Goal: Find contact information: Find contact information

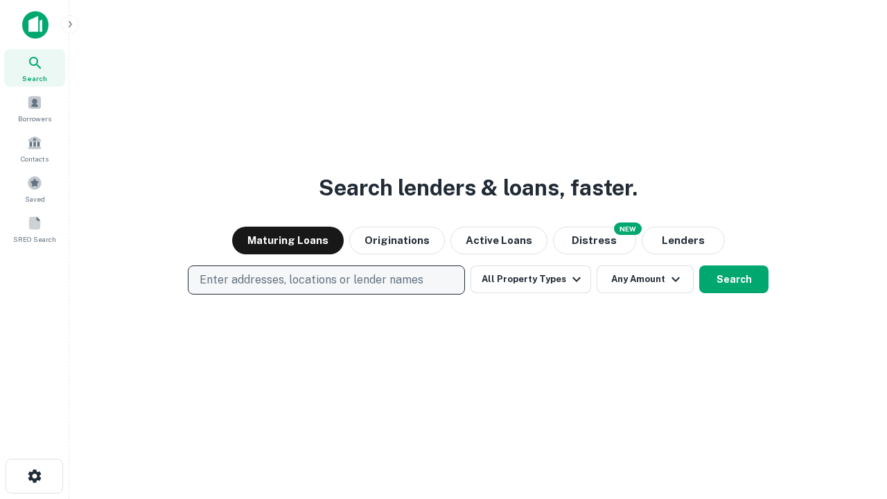
click at [326, 280] on p "Enter addresses, locations or lender names" at bounding box center [312, 280] width 224 height 17
type input "**********"
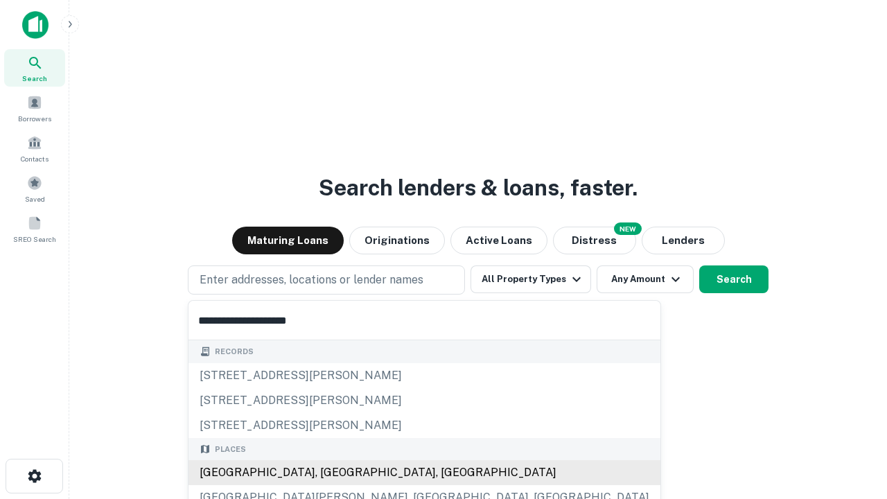
click at [331, 473] on div "[GEOGRAPHIC_DATA], [GEOGRAPHIC_DATA], [GEOGRAPHIC_DATA]" at bounding box center [425, 472] width 472 height 25
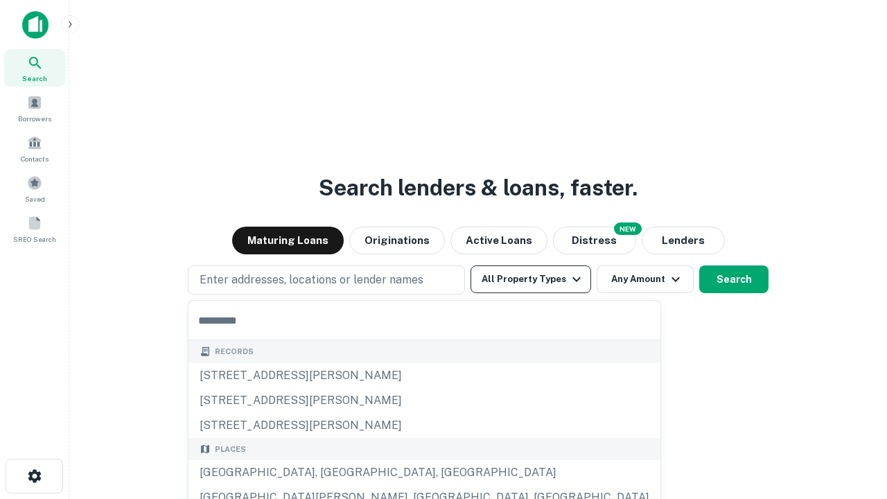
click at [531, 279] on button "All Property Types" at bounding box center [531, 280] width 121 height 28
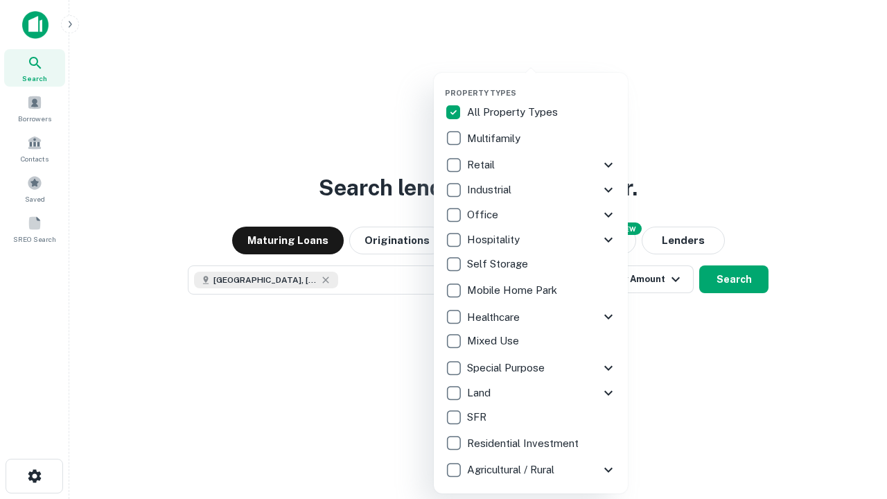
click at [542, 84] on button "button" at bounding box center [542, 84] width 194 height 1
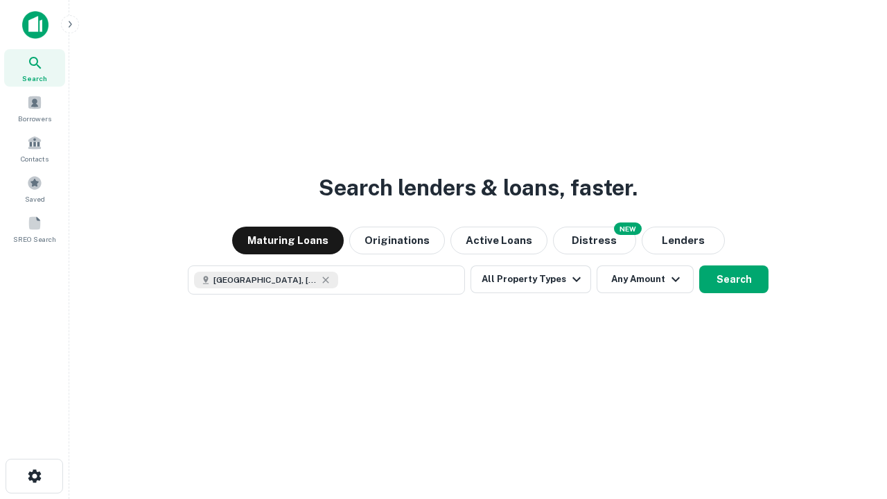
scroll to position [22, 0]
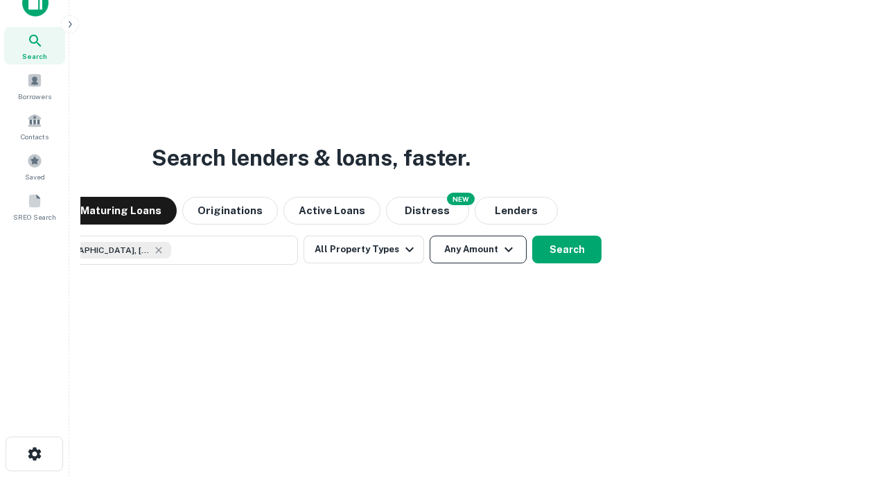
click at [430, 236] on button "Any Amount" at bounding box center [478, 250] width 97 height 28
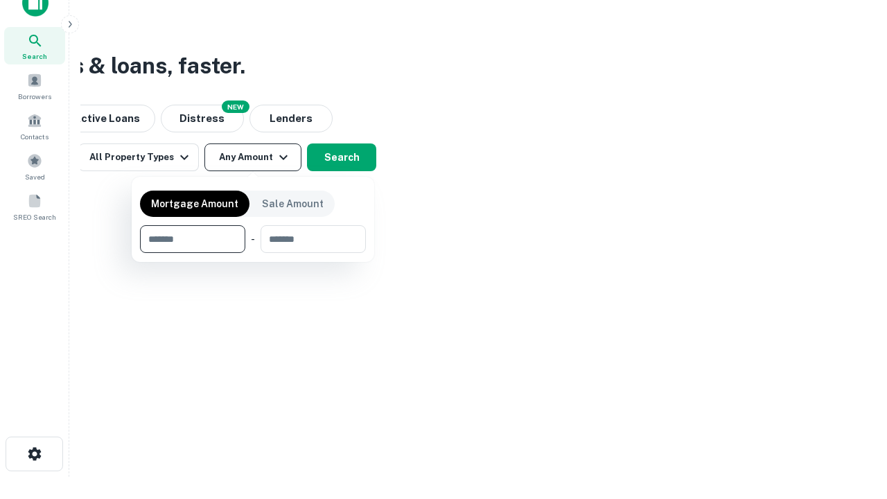
type input "*******"
click at [253, 253] on button "button" at bounding box center [253, 253] width 226 height 1
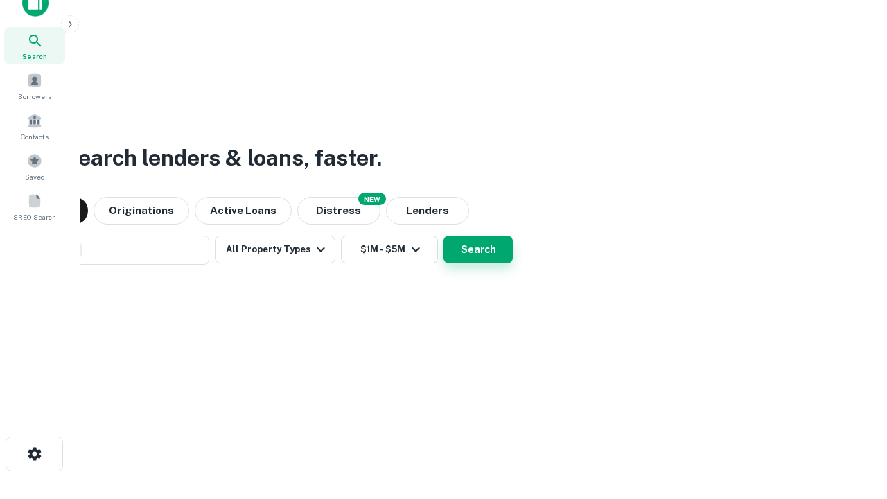
click at [444, 236] on button "Search" at bounding box center [478, 250] width 69 height 28
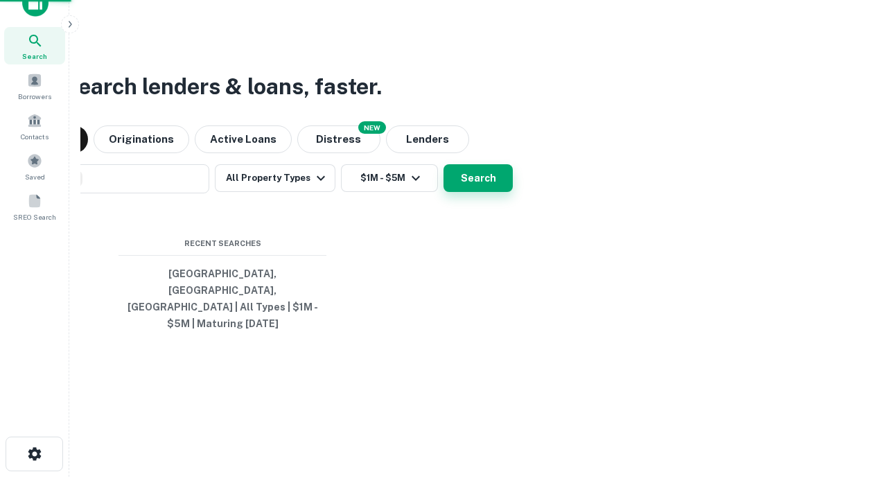
scroll to position [45, 392]
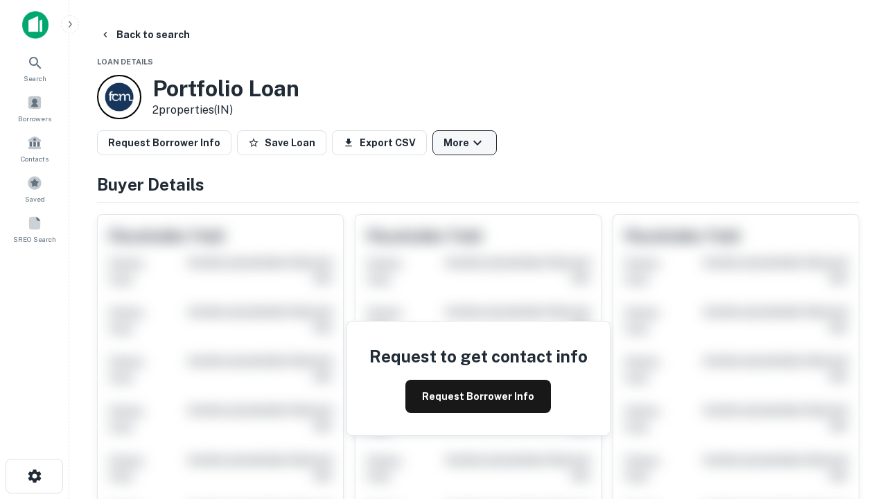
click at [465, 143] on button "More" at bounding box center [465, 142] width 64 height 25
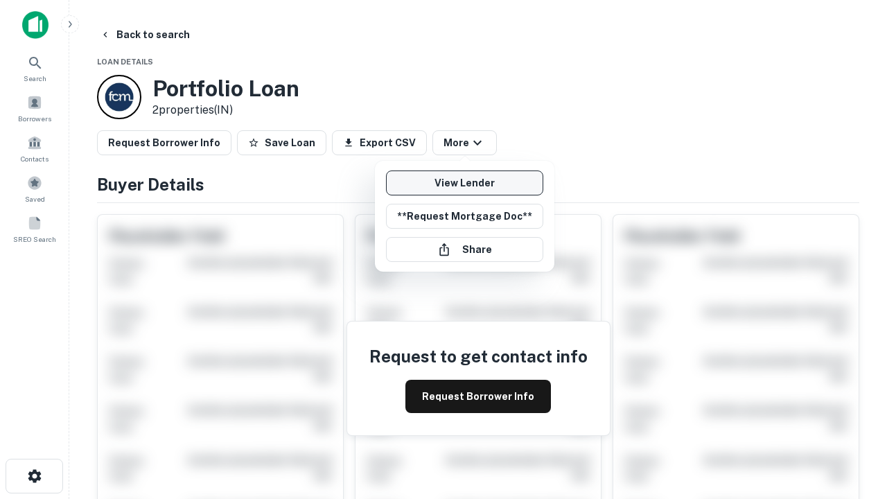
click at [465, 183] on link "View Lender" at bounding box center [464, 183] width 157 height 25
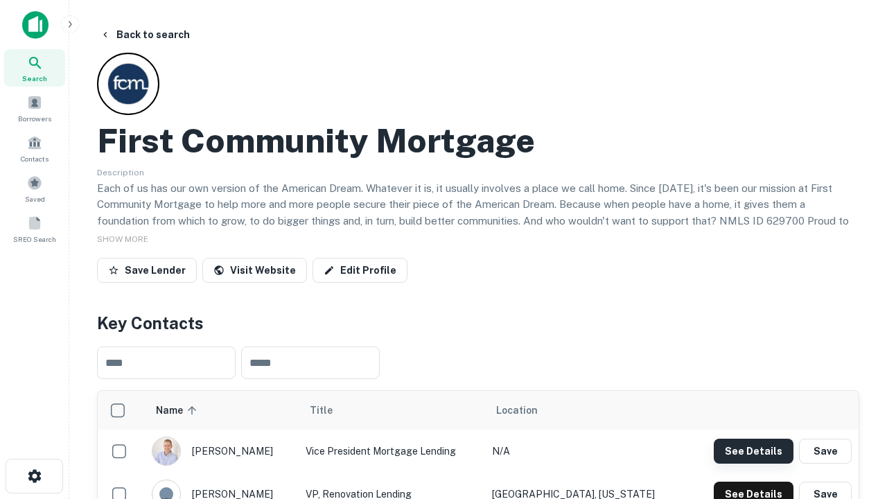
click at [754, 451] on button "See Details" at bounding box center [754, 451] width 80 height 25
